Goal: Use online tool/utility: Utilize a website feature to perform a specific function

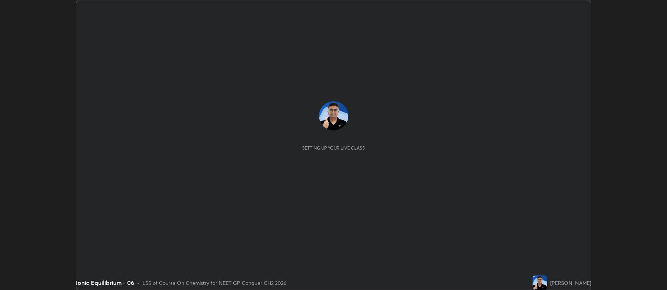
scroll to position [290, 667]
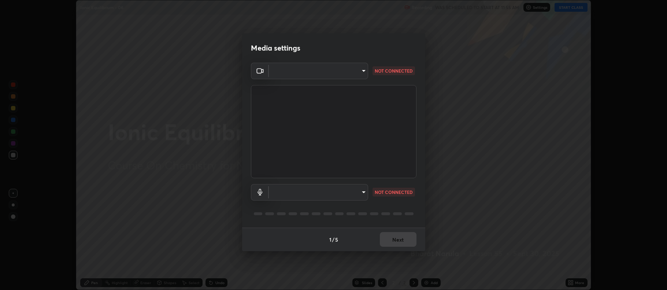
type input "5db75064d966c38022f0861f891c2b2deb8a9bf9a9a5a4ce251b0e0f2e365e36"
type input "default"
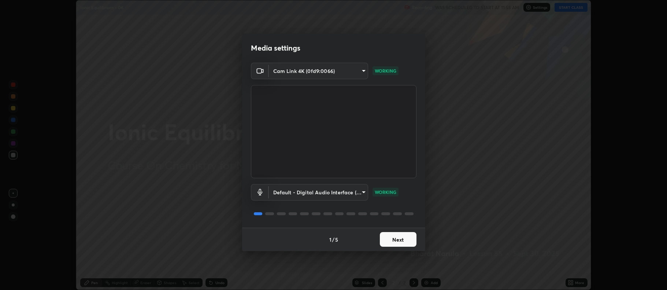
click at [397, 241] on button "Next" at bounding box center [398, 239] width 37 height 15
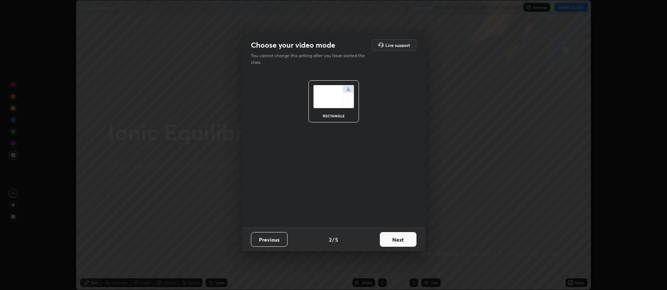
click at [398, 241] on button "Next" at bounding box center [398, 239] width 37 height 15
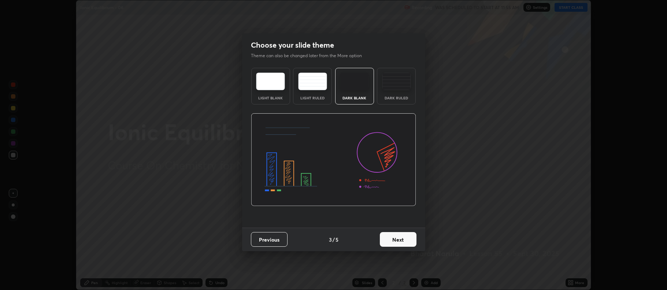
click at [395, 240] on button "Next" at bounding box center [398, 239] width 37 height 15
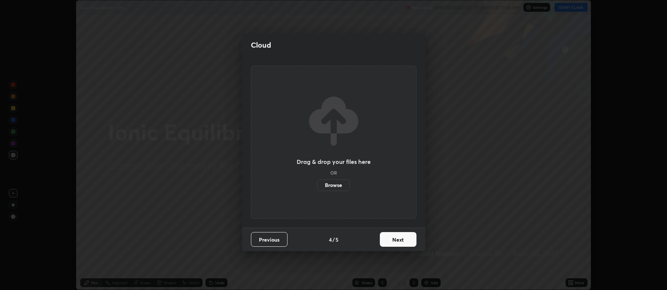
click at [392, 238] on button "Next" at bounding box center [398, 239] width 37 height 15
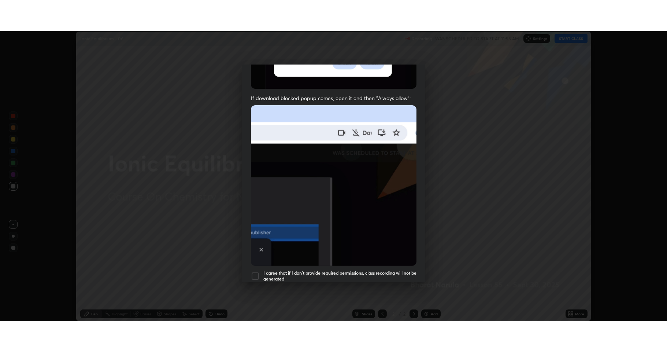
scroll to position [149, 0]
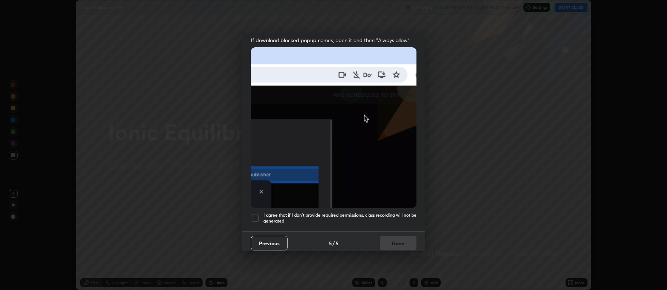
click at [323, 215] on h5 "I agree that if I don't provide required permissions, class recording will not …" at bounding box center [339, 217] width 153 height 11
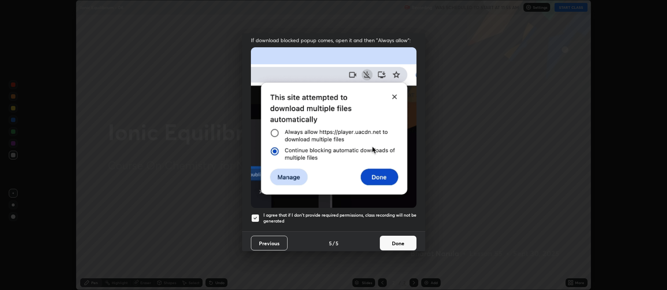
click at [390, 240] on button "Done" at bounding box center [398, 242] width 37 height 15
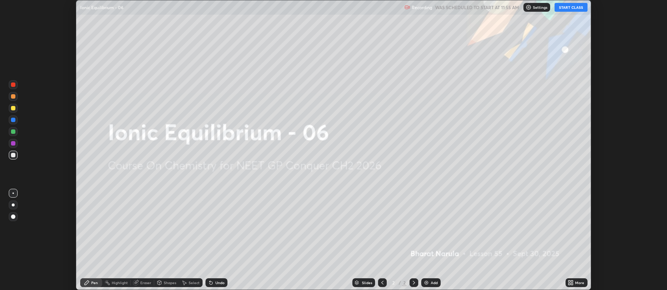
click at [564, 9] on button "START CLASS" at bounding box center [570, 7] width 33 height 9
click at [424, 284] on img at bounding box center [426, 282] width 6 height 6
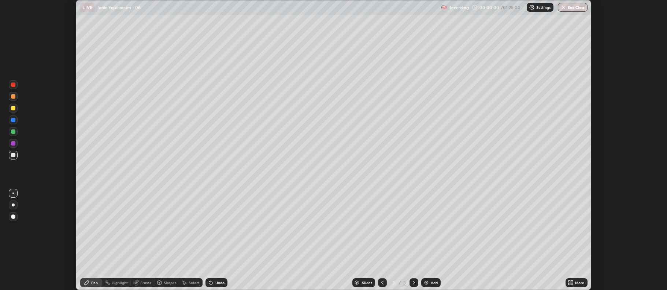
click at [569, 281] on icon at bounding box center [569, 281] width 2 height 2
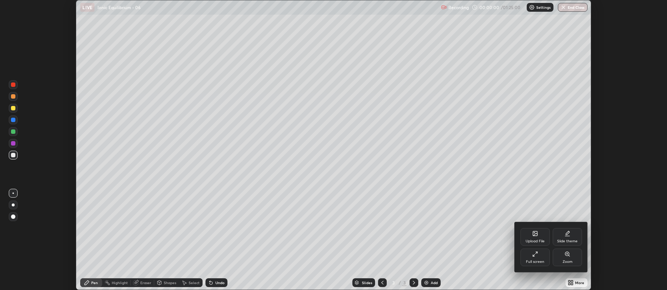
click at [534, 255] on icon at bounding box center [534, 255] width 2 height 2
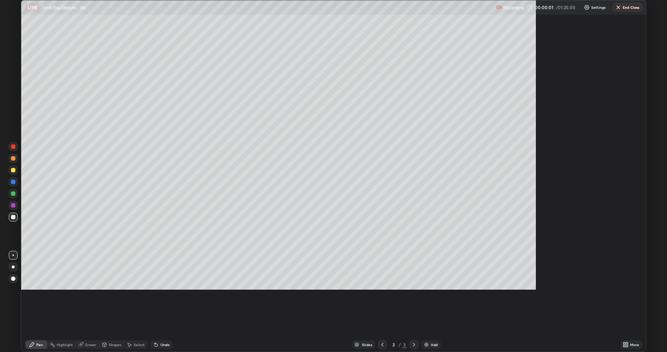
scroll to position [352, 667]
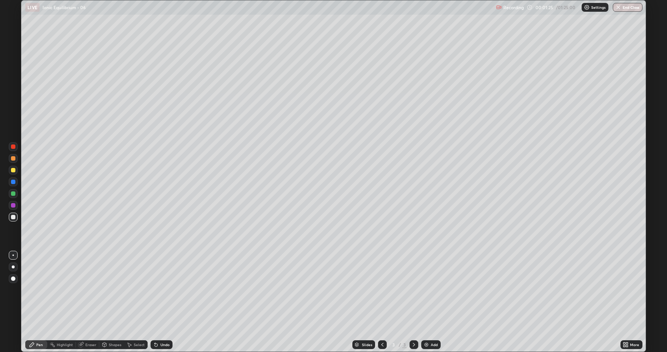
click at [13, 218] on div at bounding box center [13, 217] width 4 height 4
click at [13, 267] on div at bounding box center [13, 266] width 3 height 3
click at [160, 289] on div "Undo" at bounding box center [164, 344] width 9 height 4
click at [155, 289] on icon at bounding box center [156, 344] width 3 height 3
click at [85, 289] on div "Eraser" at bounding box center [90, 344] width 11 height 4
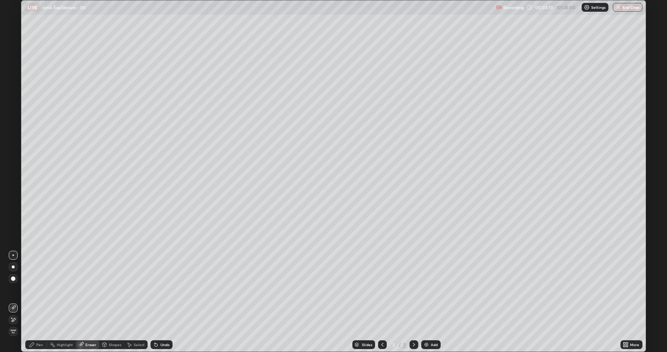
click at [27, 289] on div "Pen" at bounding box center [36, 344] width 22 height 9
click at [13, 171] on div at bounding box center [13, 170] width 4 height 4
click at [11, 218] on div at bounding box center [13, 217] width 4 height 4
click at [469, 289] on div "Slides 3 / 3 Add" at bounding box center [396, 344] width 448 height 15
click at [111, 289] on div "Shapes" at bounding box center [115, 344] width 12 height 4
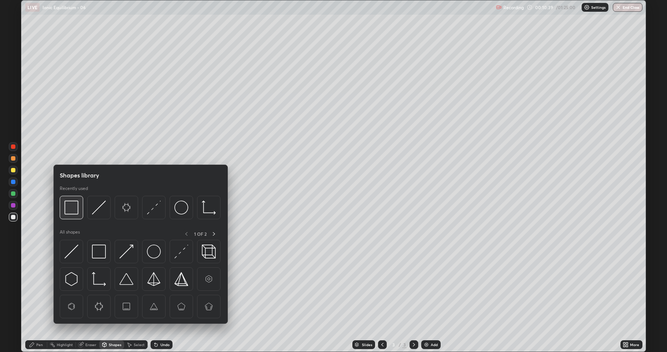
click at [71, 209] on img at bounding box center [71, 207] width 14 height 14
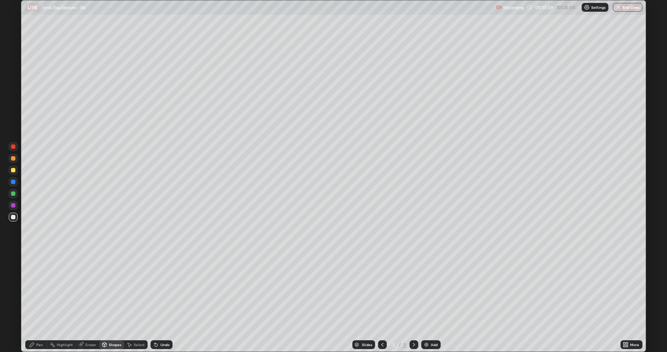
click at [428, 289] on img at bounding box center [426, 344] width 6 height 6
click at [14, 217] on div at bounding box center [13, 217] width 4 height 4
click at [36, 289] on div "Pen" at bounding box center [36, 344] width 22 height 9
click at [163, 289] on div "Undo" at bounding box center [164, 344] width 9 height 4
click at [112, 289] on div "Shapes" at bounding box center [115, 344] width 12 height 4
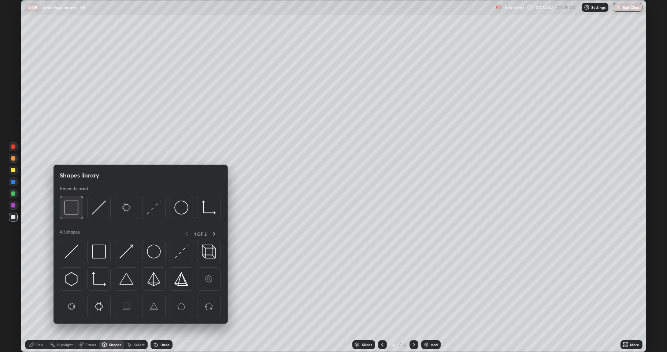
click at [70, 211] on img at bounding box center [71, 207] width 14 height 14
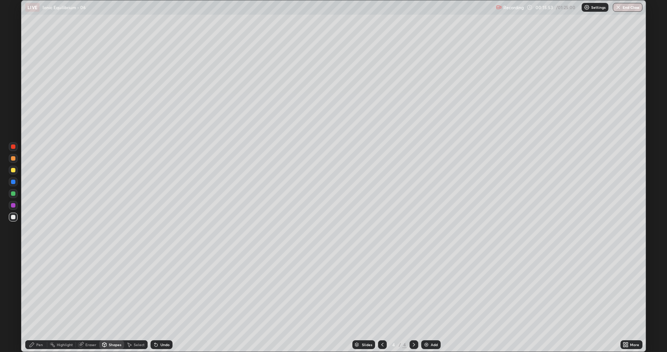
click at [382, 289] on icon at bounding box center [382, 344] width 6 height 6
click at [412, 289] on icon at bounding box center [414, 344] width 6 height 6
click at [425, 289] on img at bounding box center [426, 344] width 6 height 6
click at [38, 289] on div "Pen" at bounding box center [39, 344] width 7 height 4
click at [162, 289] on div "Undo" at bounding box center [164, 344] width 9 height 4
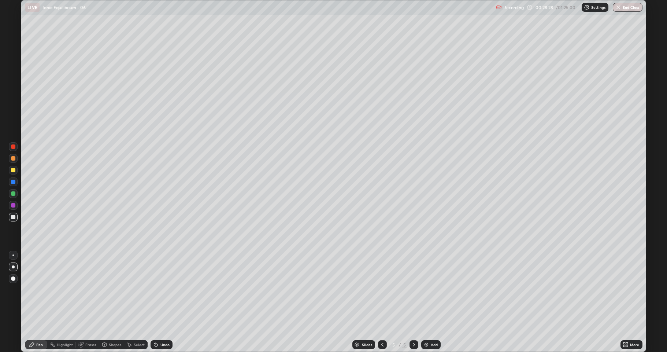
click at [11, 170] on div at bounding box center [13, 170] width 4 height 4
click at [12, 195] on div at bounding box center [13, 193] width 4 height 4
click at [11, 218] on div at bounding box center [13, 217] width 4 height 4
click at [86, 289] on div "Eraser" at bounding box center [90, 344] width 11 height 4
click at [31, 289] on icon at bounding box center [32, 344] width 4 height 4
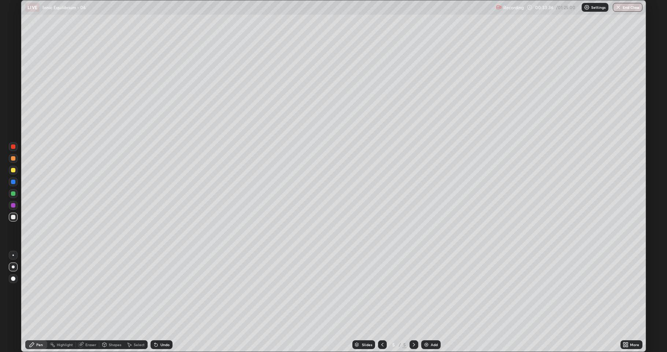
click at [11, 158] on div at bounding box center [13, 158] width 4 height 4
click at [427, 289] on img at bounding box center [426, 344] width 6 height 6
click at [13, 217] on div at bounding box center [13, 217] width 4 height 4
click at [16, 205] on div at bounding box center [13, 205] width 9 height 9
click at [13, 219] on div at bounding box center [13, 217] width 4 height 4
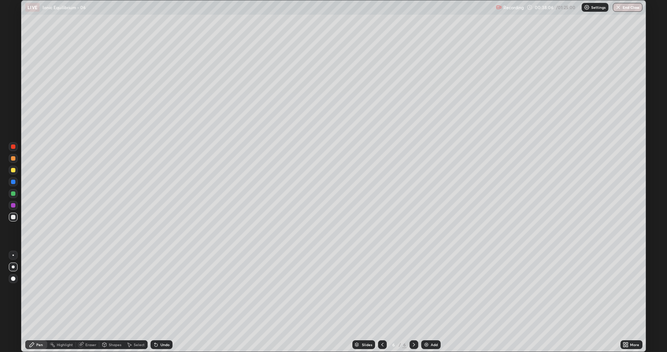
click at [382, 289] on icon at bounding box center [382, 344] width 6 height 6
click at [413, 289] on icon at bounding box center [414, 344] width 6 height 6
click at [88, 289] on div "Eraser" at bounding box center [90, 344] width 11 height 4
click at [380, 289] on icon at bounding box center [382, 344] width 6 height 6
click at [413, 289] on icon at bounding box center [414, 344] width 6 height 6
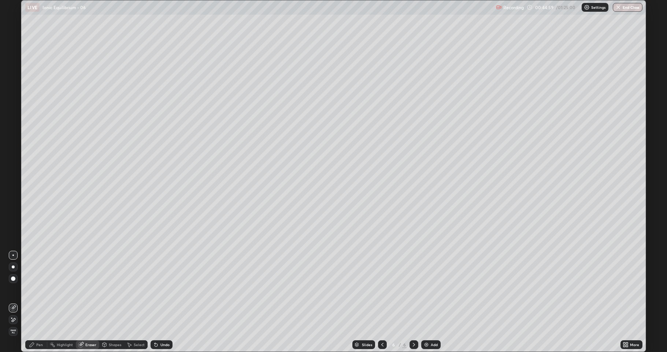
click at [424, 289] on img at bounding box center [426, 344] width 6 height 6
click at [35, 289] on icon at bounding box center [32, 344] width 6 height 6
click at [13, 217] on div at bounding box center [13, 217] width 4 height 4
click at [157, 289] on icon at bounding box center [156, 344] width 6 height 6
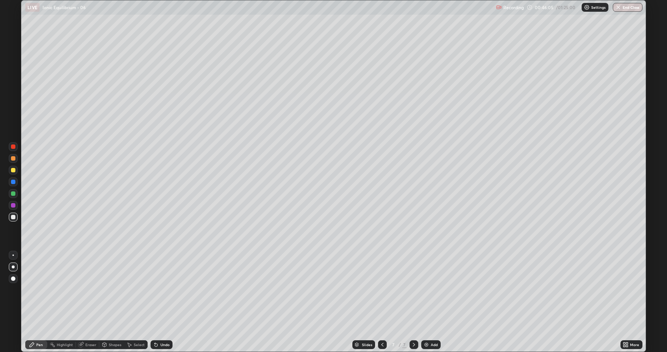
click at [157, 289] on icon at bounding box center [156, 344] width 6 height 6
click at [10, 171] on div at bounding box center [13, 170] width 9 height 9
click at [11, 218] on div at bounding box center [13, 216] width 9 height 9
click at [160, 289] on div "Undo" at bounding box center [162, 344] width 22 height 9
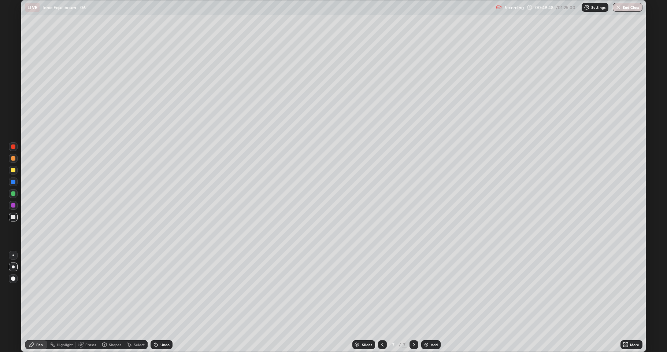
click at [162, 289] on div "Undo" at bounding box center [162, 344] width 22 height 9
click at [86, 289] on div "Eraser" at bounding box center [90, 344] width 11 height 4
click at [33, 289] on icon at bounding box center [32, 344] width 6 height 6
click at [426, 289] on img at bounding box center [426, 344] width 6 height 6
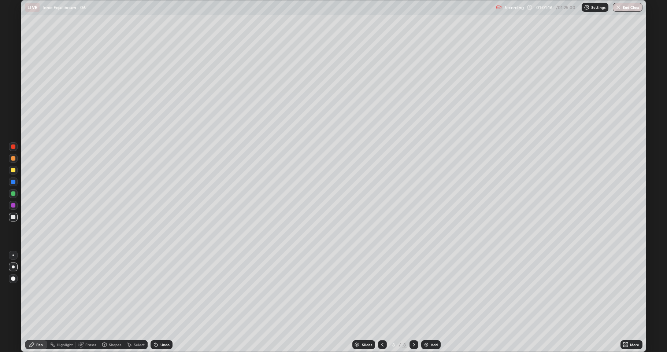
click at [13, 215] on div at bounding box center [13, 217] width 4 height 4
click at [166, 289] on div "Undo" at bounding box center [164, 344] width 9 height 4
click at [165, 289] on div "Undo" at bounding box center [164, 344] width 9 height 4
click at [12, 170] on div at bounding box center [13, 170] width 4 height 4
click at [85, 289] on div "Eraser" at bounding box center [87, 344] width 23 height 9
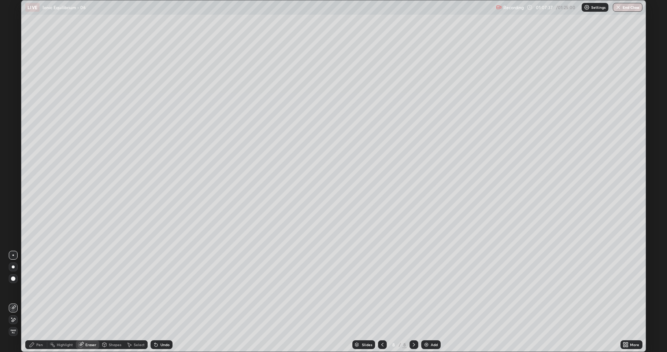
click at [39, 289] on div "Pen" at bounding box center [39, 344] width 7 height 4
click at [16, 217] on div at bounding box center [13, 216] width 9 height 9
click at [132, 289] on div "Select" at bounding box center [135, 344] width 23 height 9
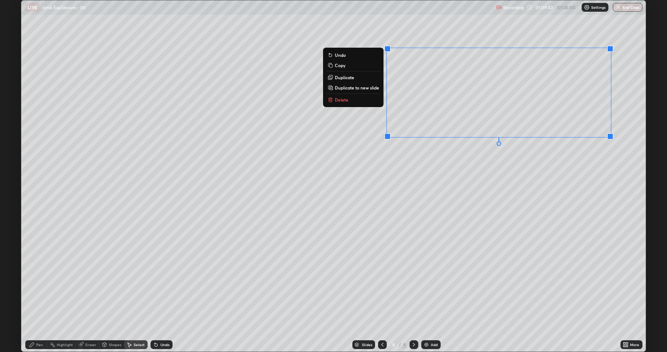
click at [344, 100] on p "Delete" at bounding box center [342, 100] width 14 height 6
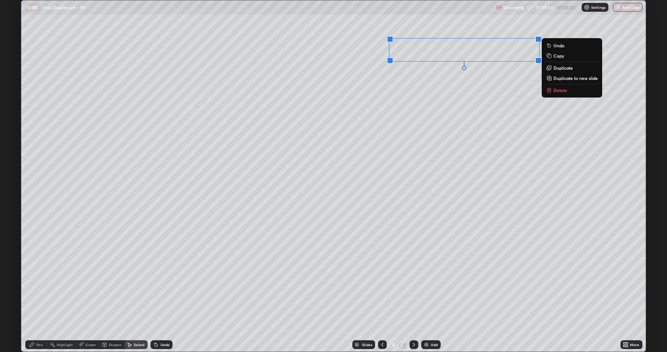
click at [430, 115] on div "0 ° Undo Copy Duplicate Duplicate to new slide Delete" at bounding box center [333, 175] width 624 height 351
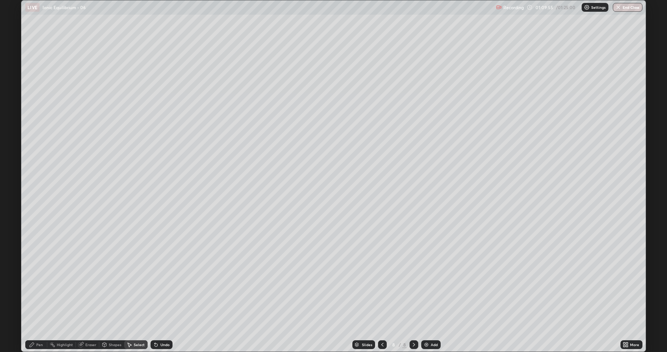
click at [35, 289] on div "Pen" at bounding box center [36, 344] width 22 height 9
click at [88, 289] on div "Eraser" at bounding box center [90, 344] width 11 height 4
click at [42, 289] on div "Pen" at bounding box center [39, 344] width 7 height 4
click at [622, 11] on button "End Class" at bounding box center [628, 7] width 30 height 9
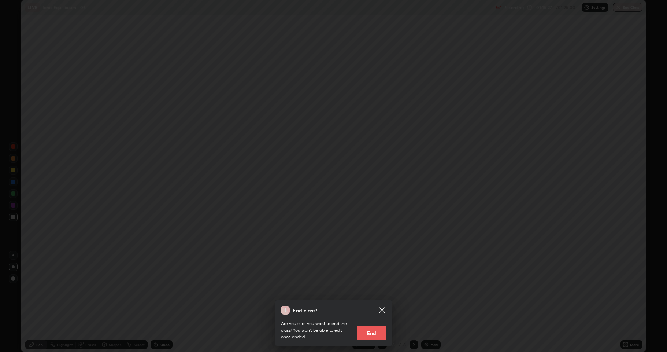
click at [376, 289] on button "End" at bounding box center [371, 332] width 29 height 15
